Goal: Information Seeking & Learning: Learn about a topic

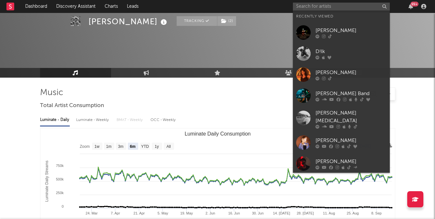
select select "6m"
select select "1w"
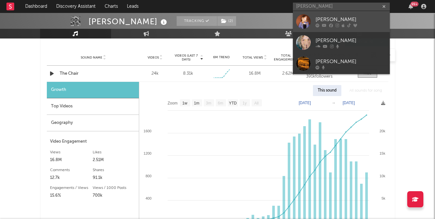
type input "[PERSON_NAME]"
click at [327, 22] on div "[PERSON_NAME]" at bounding box center [351, 20] width 71 height 8
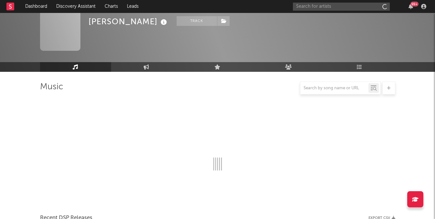
scroll to position [462, 0]
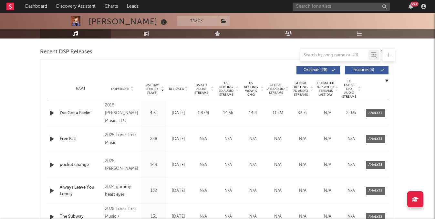
select select "6m"
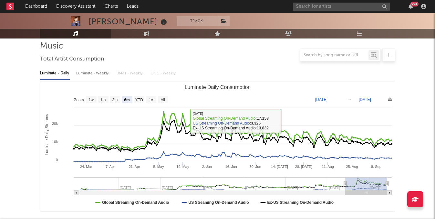
scroll to position [0, 0]
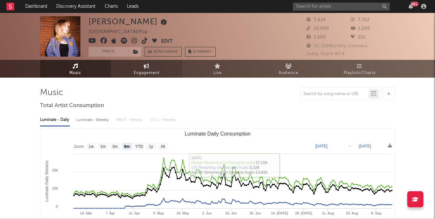
click at [152, 73] on span "Engagement" at bounding box center [147, 73] width 26 height 8
select select "1w"
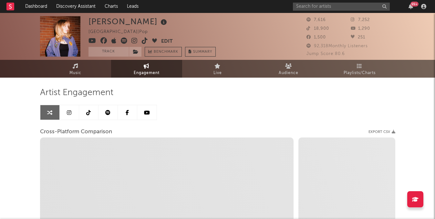
select select "1m"
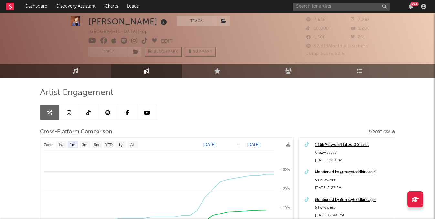
scroll to position [27, 0]
